Goal: Find contact information: Obtain details needed to contact an individual or organization

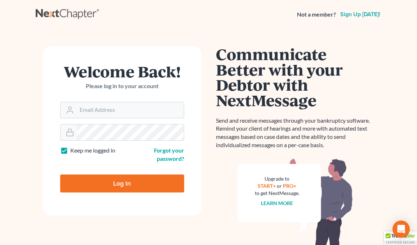
type input "[EMAIL_ADDRESS][DOMAIN_NAME]"
click at [136, 180] on input "Log In" at bounding box center [122, 184] width 124 height 18
type input "Thinking..."
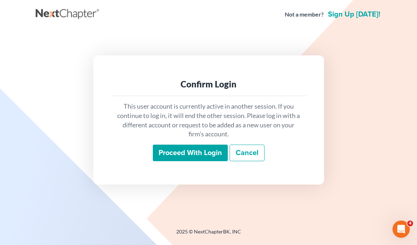
click at [169, 161] on input "Proceed with login" at bounding box center [190, 153] width 75 height 17
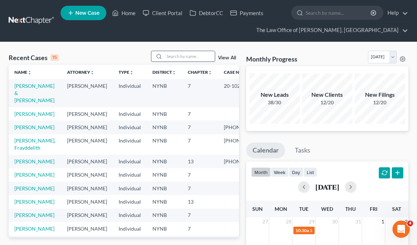
click at [188, 60] on input "search" at bounding box center [189, 56] width 50 height 10
type input "olyvia"
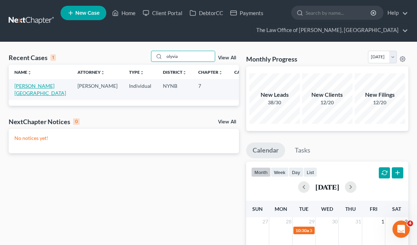
click at [26, 88] on link "[PERSON_NAME][GEOGRAPHIC_DATA]" at bounding box center [39, 89] width 51 height 13
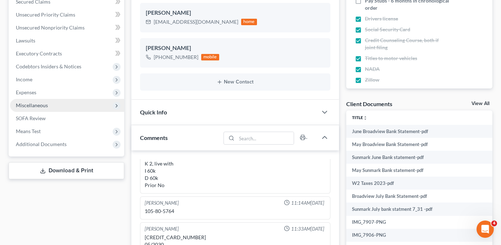
scroll to position [174, 0]
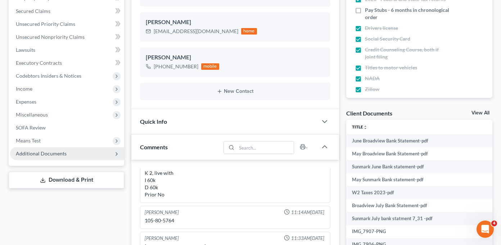
click at [76, 155] on span "Additional Documents" at bounding box center [67, 153] width 114 height 13
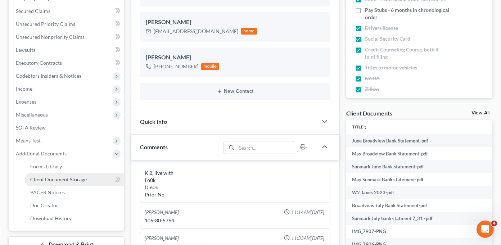
click at [76, 176] on span "Client Document Storage" at bounding box center [58, 179] width 57 height 6
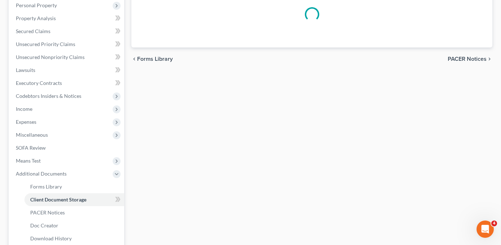
scroll to position [98, 0]
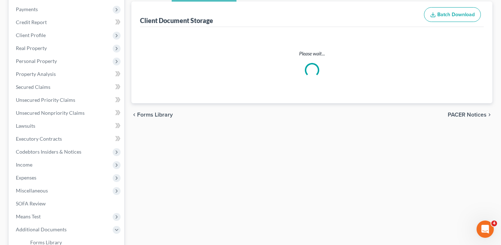
select select "1"
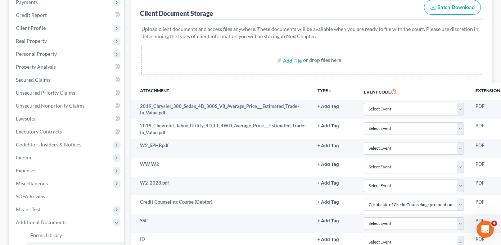
scroll to position [88, 0]
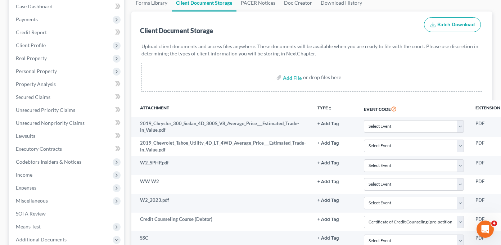
select select "1"
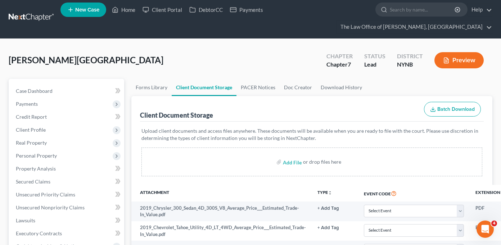
scroll to position [0, 0]
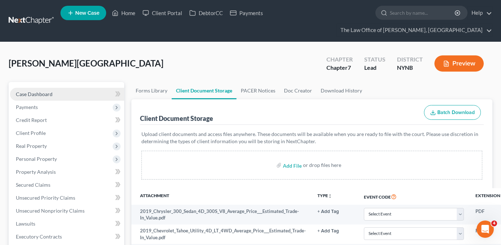
click at [40, 94] on span "Case Dashboard" at bounding box center [34, 94] width 37 height 6
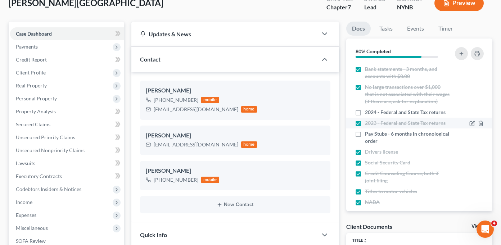
scroll to position [52, 0]
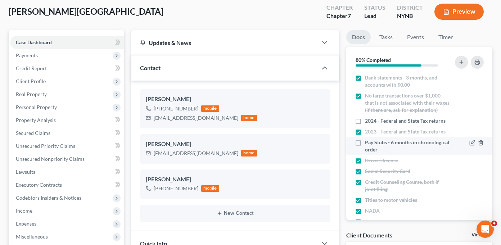
click at [365, 149] on label "Pay Stubs - 6 months in chronological order" at bounding box center [407, 146] width 85 height 14
click at [368, 144] on input "Pay Stubs - 6 months in chronological order" at bounding box center [370, 141] width 5 height 5
checkbox input "true"
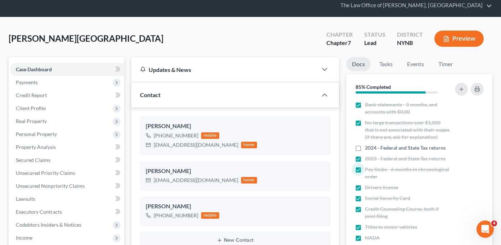
scroll to position [0, 0]
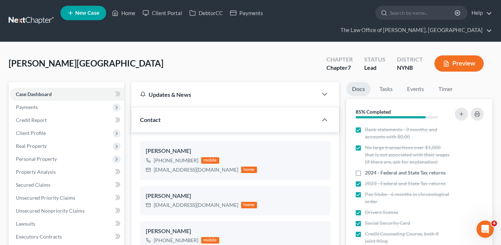
click at [33, 23] on link at bounding box center [32, 20] width 46 height 13
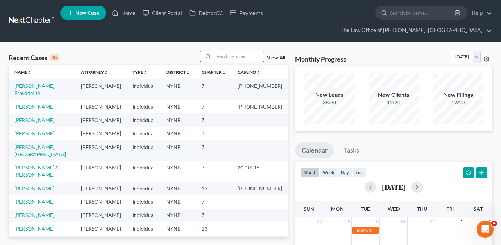
click at [226, 56] on input "search" at bounding box center [239, 56] width 50 height 10
type input "kaplan"
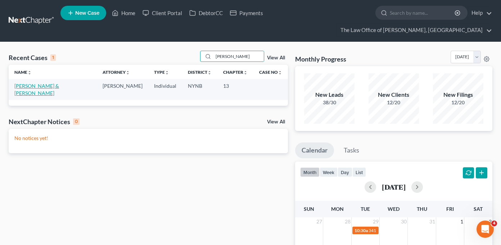
click at [50, 88] on link "[PERSON_NAME] & [PERSON_NAME]" at bounding box center [36, 89] width 45 height 13
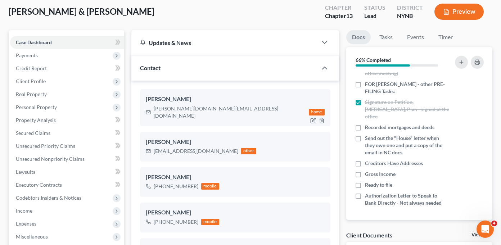
scroll to position [74, 0]
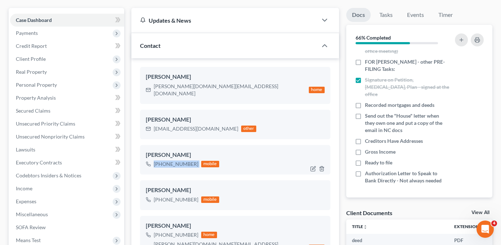
drag, startPoint x: 154, startPoint y: 158, endPoint x: 198, endPoint y: 158, distance: 44.3
click at [198, 160] on div "+1 (518) 852-2032 mobile" at bounding box center [182, 164] width 73 height 9
copy div "+1 (518) 852-2032"
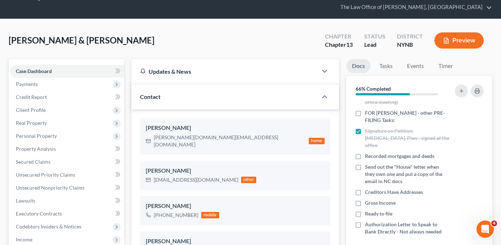
scroll to position [0, 0]
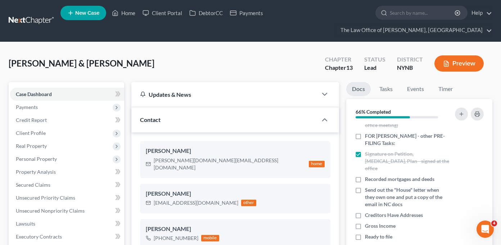
click at [41, 28] on nav "Home New Case Client Portal DebtorCC Payments The Law Office of Christiaan Van …" at bounding box center [250, 21] width 501 height 42
click at [39, 16] on link at bounding box center [32, 20] width 46 height 13
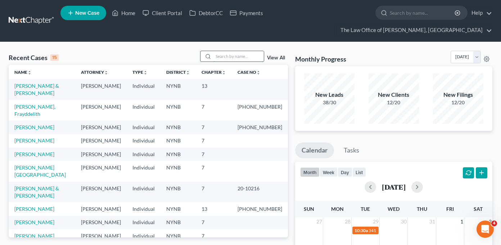
click at [240, 57] on input "search" at bounding box center [239, 56] width 50 height 10
type input "hugo"
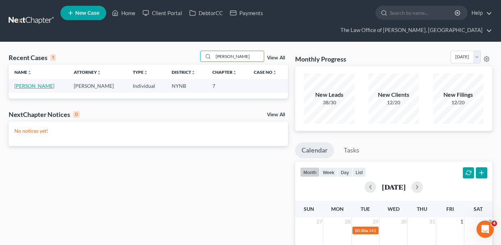
click at [33, 84] on link "Pinedo, Hugo" at bounding box center [34, 86] width 40 height 6
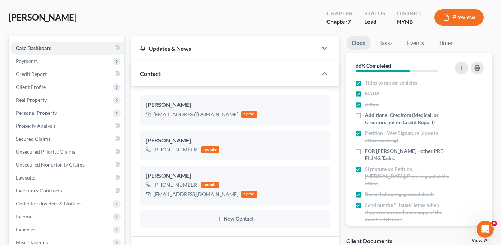
scroll to position [49, 0]
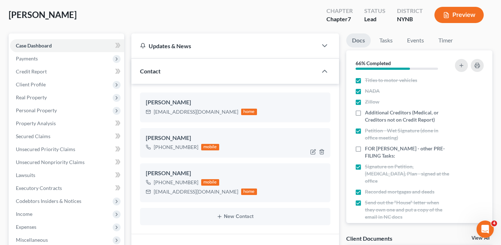
drag, startPoint x: 154, startPoint y: 147, endPoint x: 196, endPoint y: 149, distance: 42.2
click at [196, 149] on div "+1 (518) 320-0971 mobile" at bounding box center [182, 147] width 73 height 9
copy div "+1 (518) 320-0971"
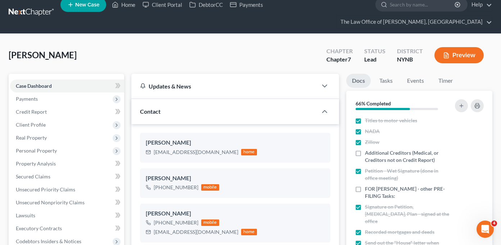
scroll to position [0, 0]
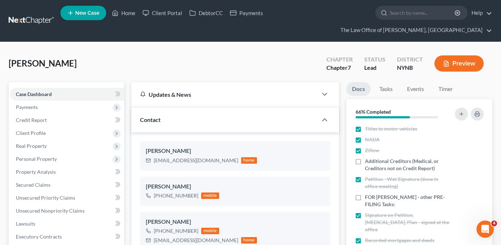
click at [34, 22] on link at bounding box center [32, 20] width 46 height 13
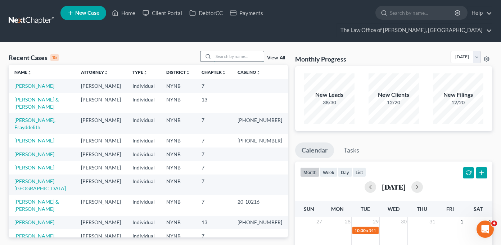
click at [242, 56] on input "search" at bounding box center [239, 56] width 50 height 10
type input "[PERSON_NAME]"
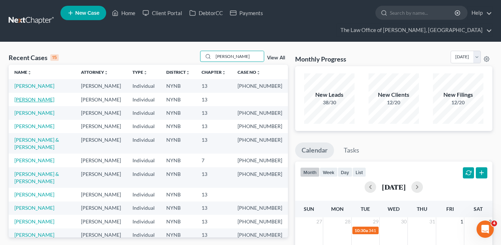
click at [33, 103] on link "Francis, Robert" at bounding box center [34, 99] width 40 height 6
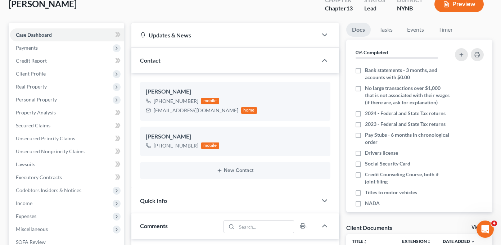
scroll to position [49, 0]
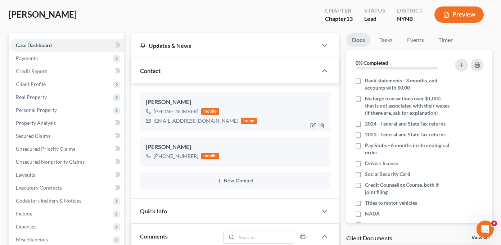
drag, startPoint x: 154, startPoint y: 112, endPoint x: 196, endPoint y: 111, distance: 42.5
click at [196, 111] on div "+1 (518) 265-3474 mobile" at bounding box center [201, 111] width 111 height 9
copy div "+1 (518) 265-3474"
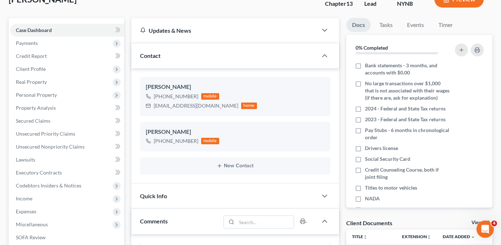
scroll to position [46, 0]
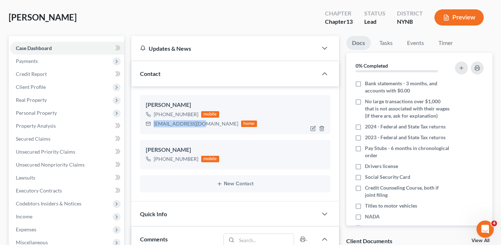
drag, startPoint x: 202, startPoint y: 125, endPoint x: 154, endPoint y: 125, distance: 47.9
click at [154, 125] on div "bobb2511@gmail.com" at bounding box center [196, 123] width 85 height 7
click at [133, 89] on div "Robert Francis +1 (518) 265-3474 mobile bobb2511@gmail.com home Robert Francis …" at bounding box center [235, 143] width 208 height 115
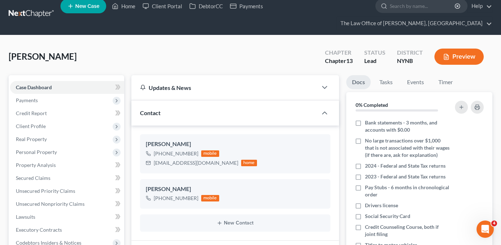
scroll to position [0, 0]
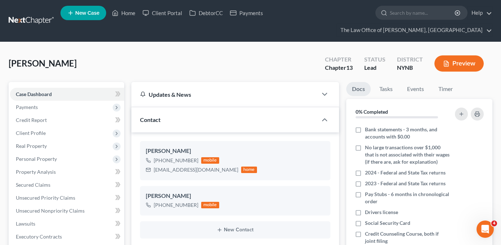
click at [27, 20] on link at bounding box center [32, 20] width 46 height 13
